Goal: Book appointment/travel/reservation

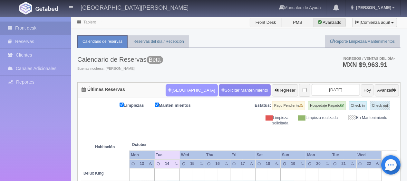
click at [170, 87] on button "[GEOGRAPHIC_DATA]" at bounding box center [192, 90] width 52 height 12
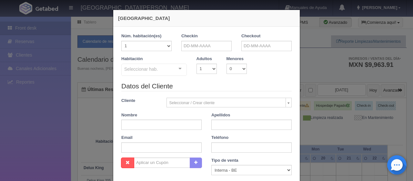
checkbox input "false"
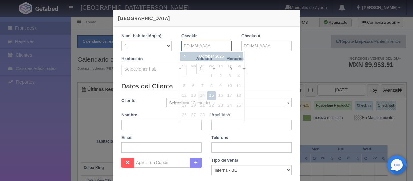
click at [204, 46] on input "text" at bounding box center [206, 46] width 50 height 10
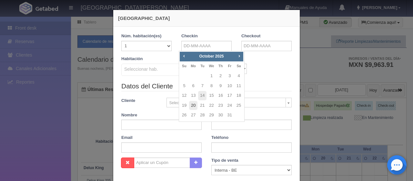
click at [191, 107] on link "20" at bounding box center [193, 105] width 8 height 9
type input "20-10-2025"
checkbox input "false"
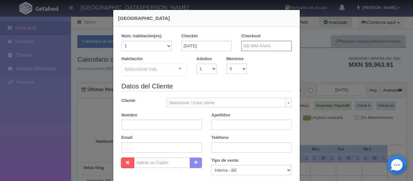
click at [247, 44] on input "text" at bounding box center [266, 46] width 50 height 10
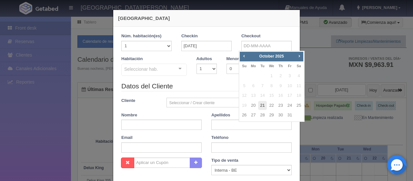
click at [263, 106] on link "21" at bounding box center [262, 105] width 8 height 9
type input "21-10-2025"
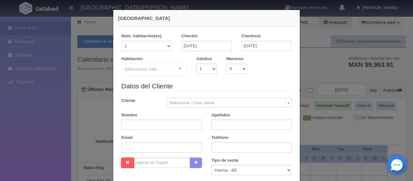
checkbox input "false"
click at [205, 69] on select "1 2 3 4 5 6 7 8 9 10" at bounding box center [206, 69] width 20 height 10
select select "2"
click at [196, 64] on select "1 2 3 4 5 6 7 8 9 10" at bounding box center [206, 69] width 20 height 10
click at [182, 71] on div at bounding box center [179, 69] width 13 height 10
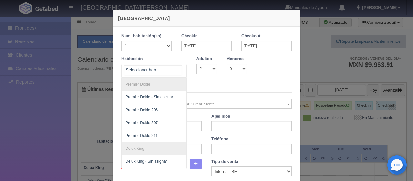
scroll to position [195, 0]
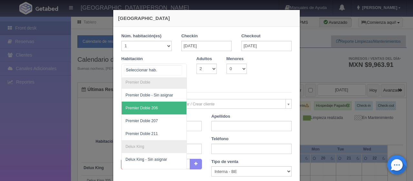
click at [156, 108] on span "Premier Doble 206" at bounding box center [175, 108] width 108 height 13
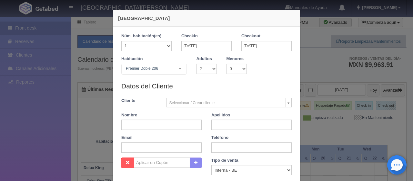
checkbox input "false"
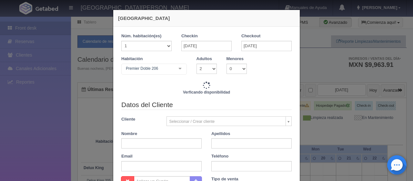
type input "1649.00"
checkbox input "false"
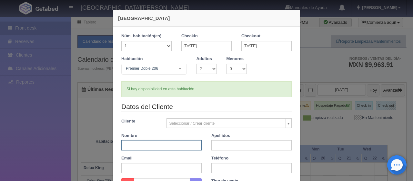
click at [179, 145] on input "text" at bounding box center [161, 146] width 80 height 10
click at [152, 144] on input "text" at bounding box center [161, 146] width 80 height 10
type input "AnnBritt"
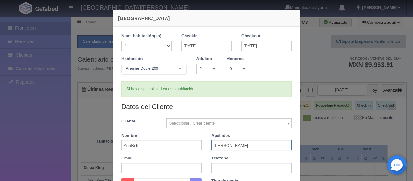
type input "Claesson"
click at [220, 169] on input "text" at bounding box center [251, 168] width 80 height 10
paste input "52 322 117 4519"
type input "52 322 117 4519"
click at [202, 162] on div "Email" at bounding box center [161, 165] width 90 height 18
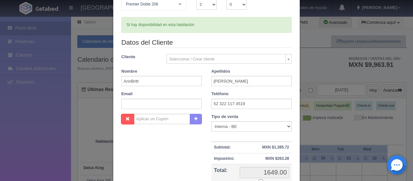
scroll to position [97, 0]
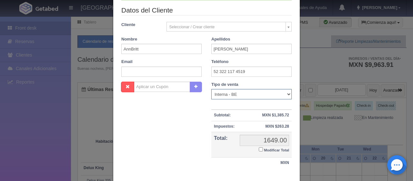
click at [256, 95] on select "Correo Electronico Interna - BE Llamada OTA Externa Otro WALK IN" at bounding box center [251, 94] width 80 height 10
select select "extota"
click at [211, 89] on select "Correo Electronico Interna - BE Llamada OTA Externa Otro WALK IN" at bounding box center [251, 94] width 80 height 10
click at [258, 149] on input "Modificar Total" at bounding box center [260, 150] width 4 height 4
checkbox input "true"
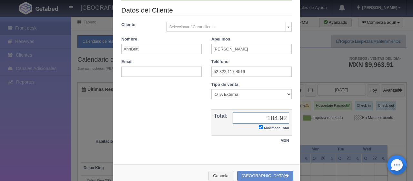
click at [271, 117] on input "184.92" at bounding box center [260, 118] width 56 height 11
type input "1834.92"
click at [268, 139] on td "MXN" at bounding box center [251, 141] width 80 height 11
click at [269, 173] on button "[GEOGRAPHIC_DATA]" at bounding box center [265, 176] width 56 height 11
